Goal: Transaction & Acquisition: Purchase product/service

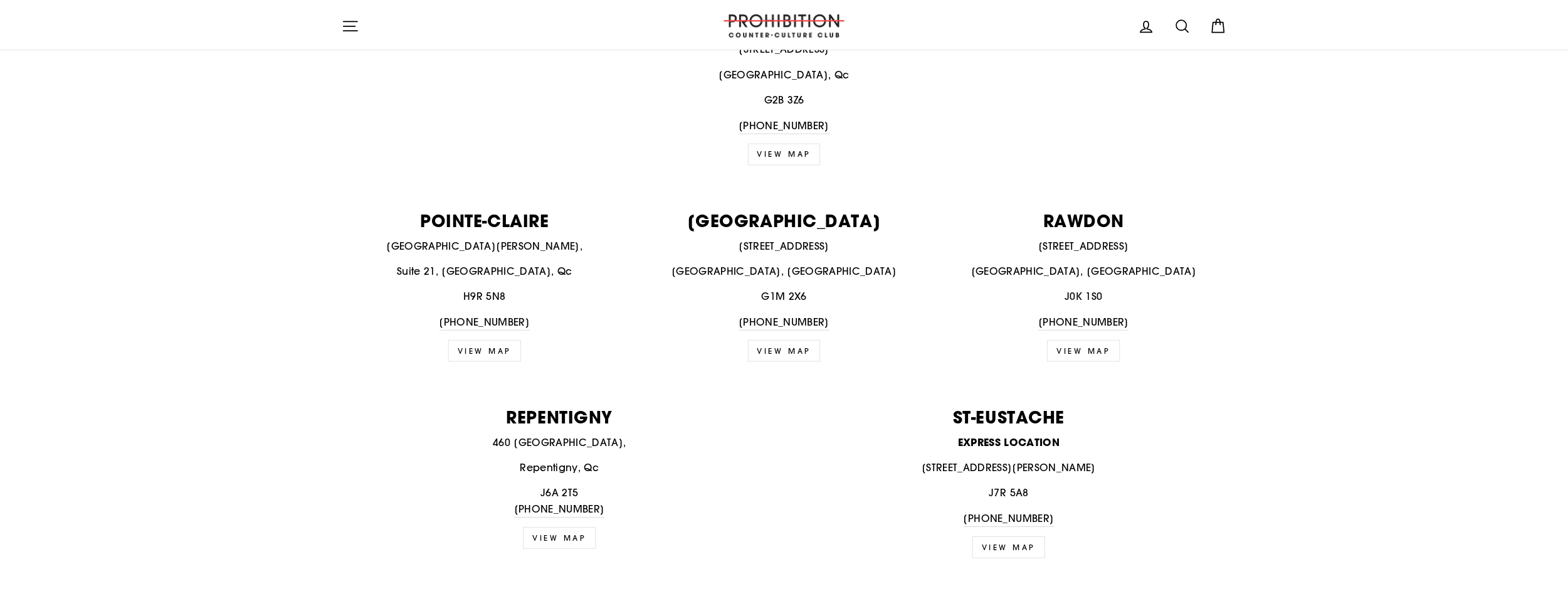
scroll to position [1380, 0]
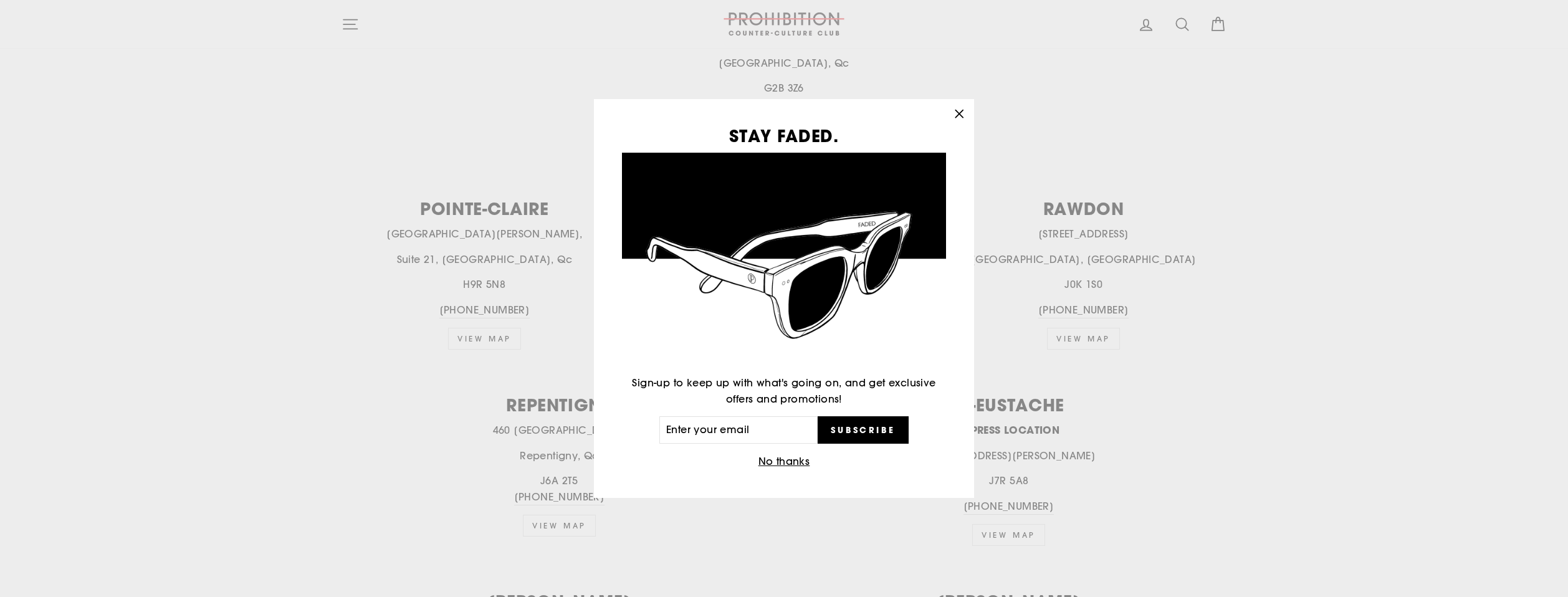
click at [945, 120] on button ""Close (esc)"" at bounding box center [959, 114] width 30 height 30
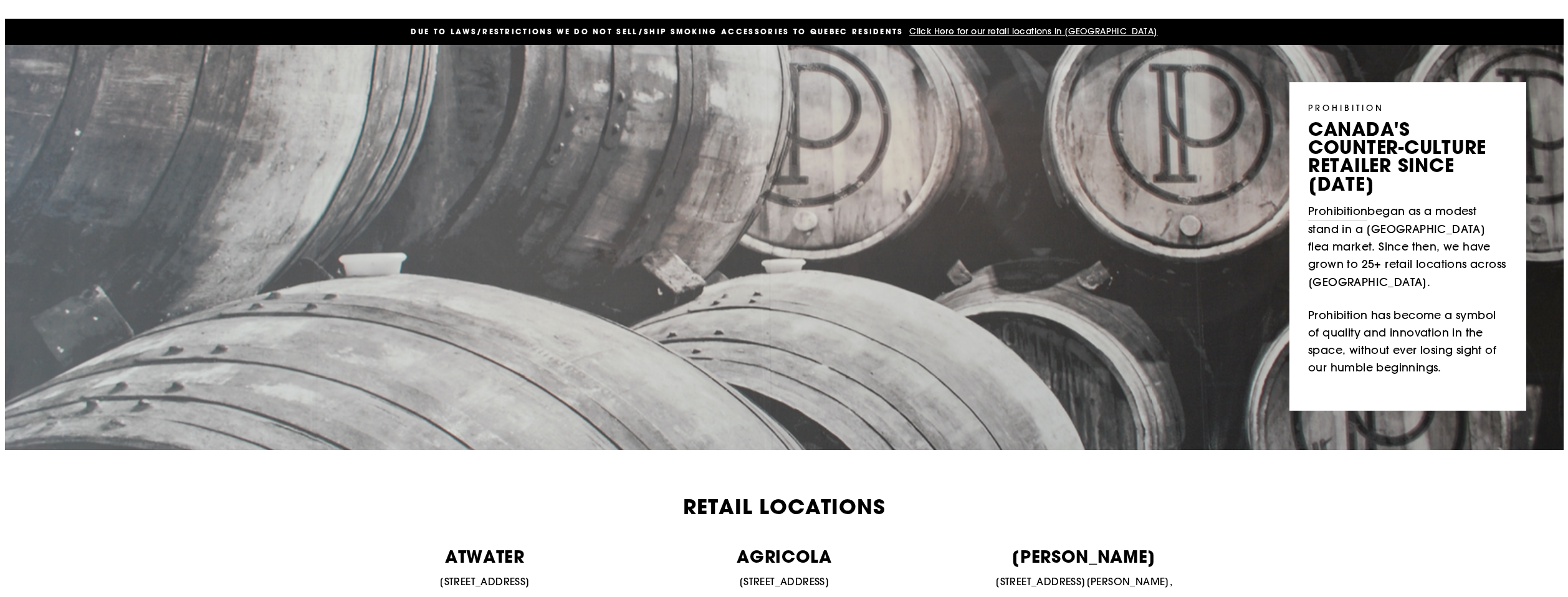
scroll to position [0, 0]
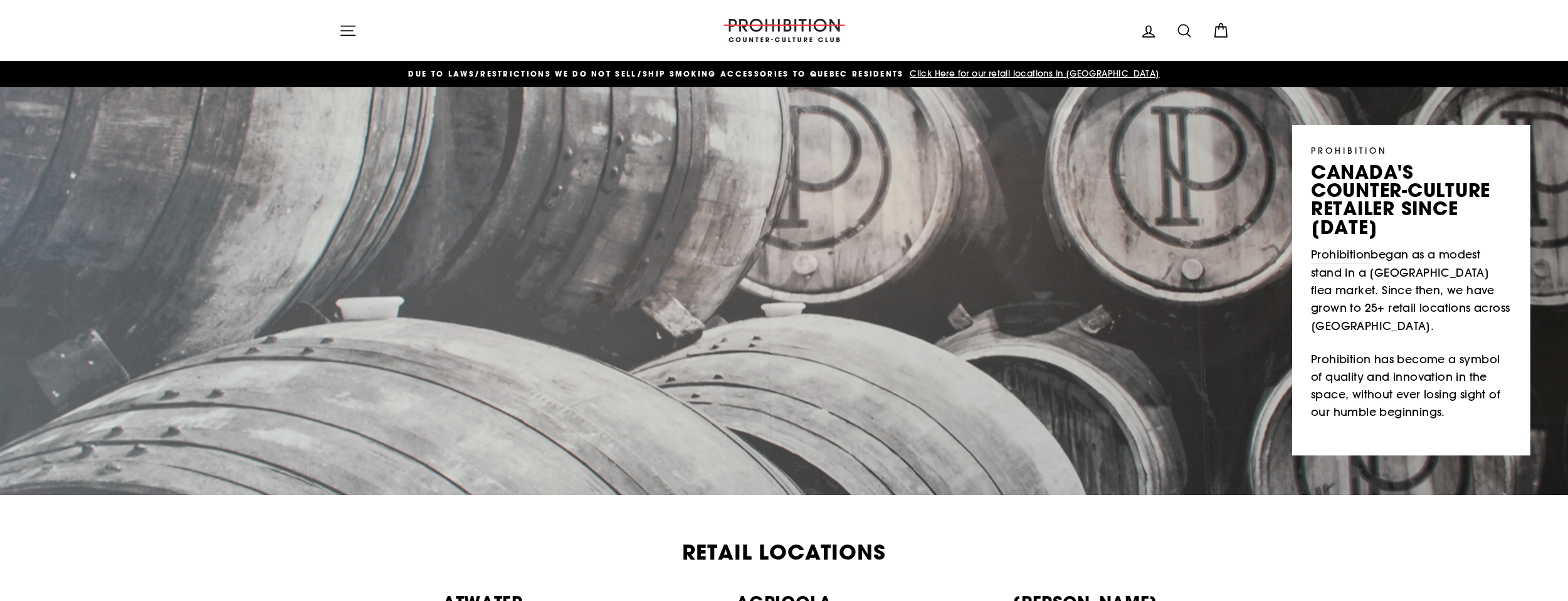
click at [332, 34] on button "Site navigation" at bounding box center [348, 30] width 33 height 27
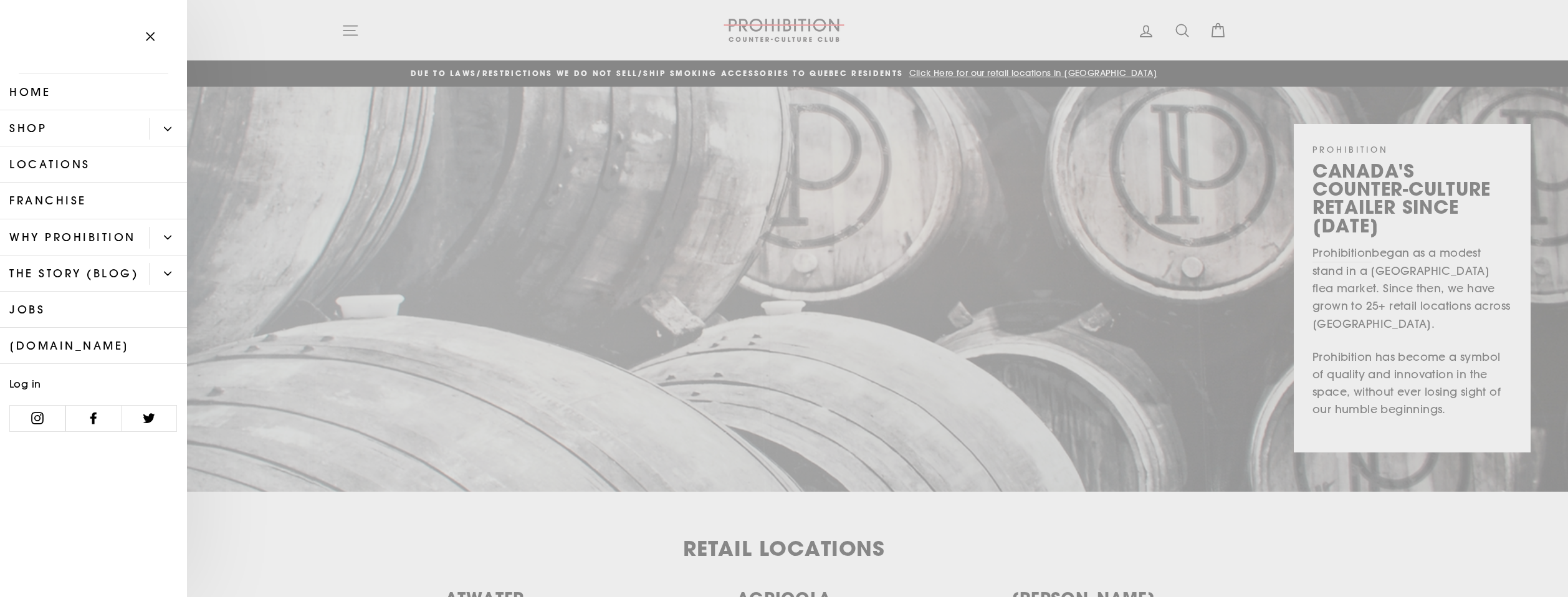
click at [125, 127] on link "Shop" at bounding box center [74, 128] width 149 height 36
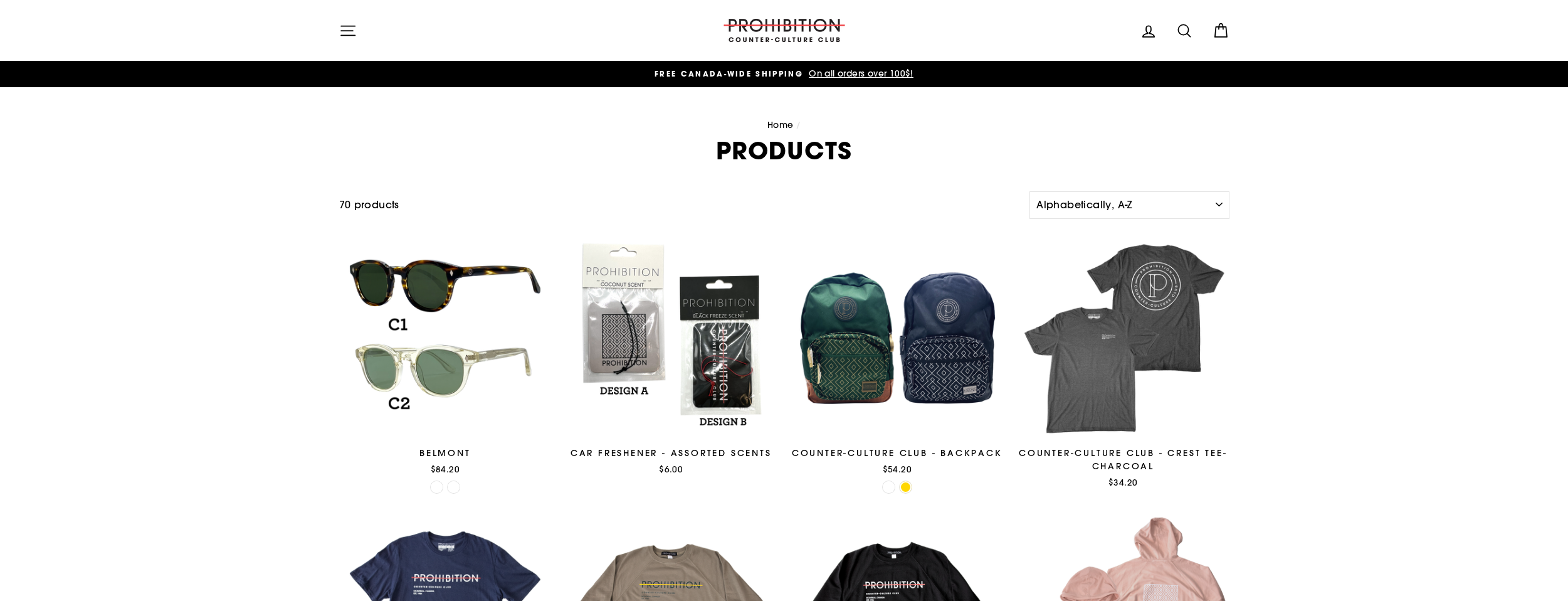
click at [345, 27] on icon "button" at bounding box center [348, 30] width 18 height 18
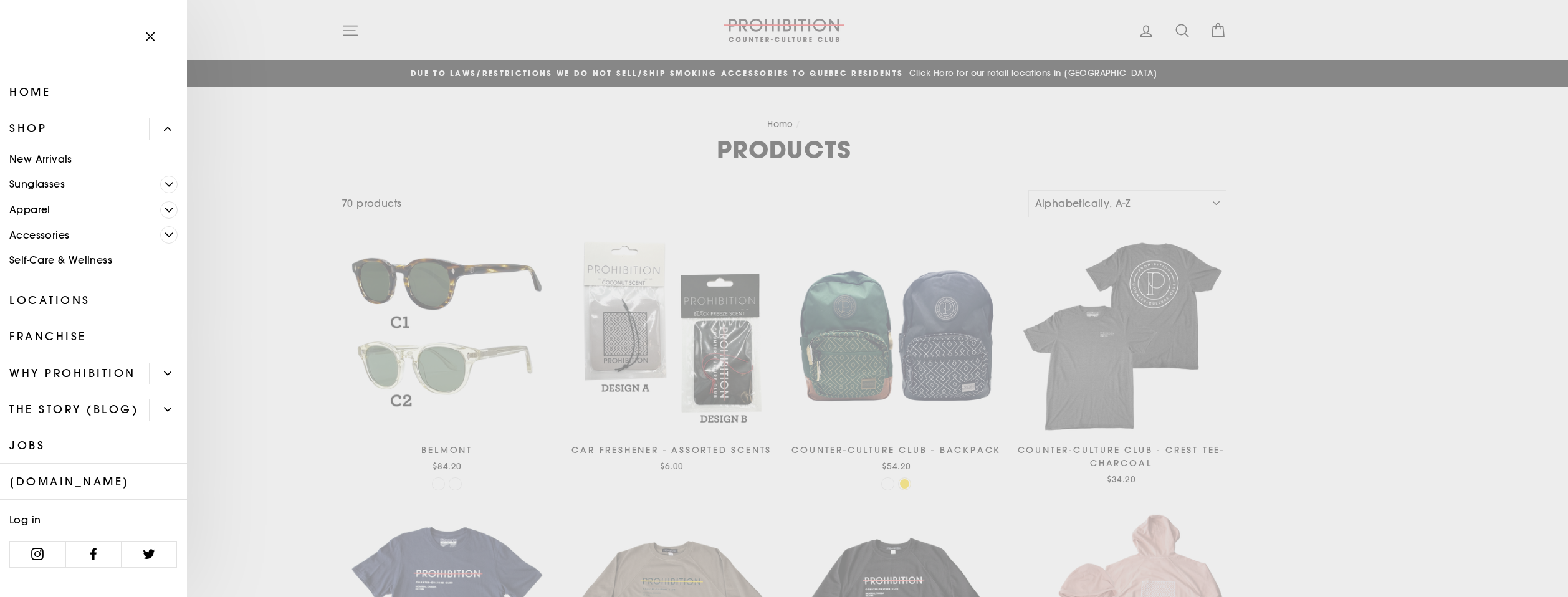
click at [166, 232] on span "Primary" at bounding box center [169, 234] width 18 height 18
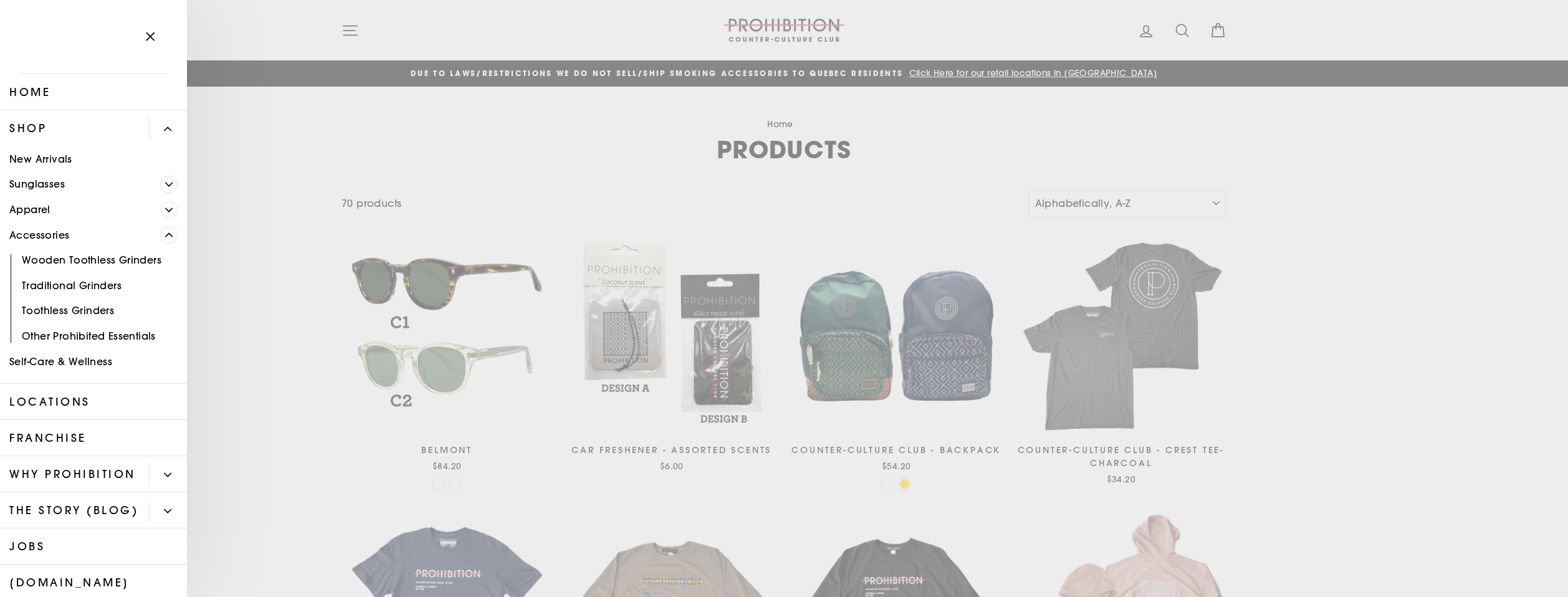
click at [95, 337] on link "Other Prohibited Essentials" at bounding box center [93, 336] width 187 height 25
